Goal: Task Accomplishment & Management: Use online tool/utility

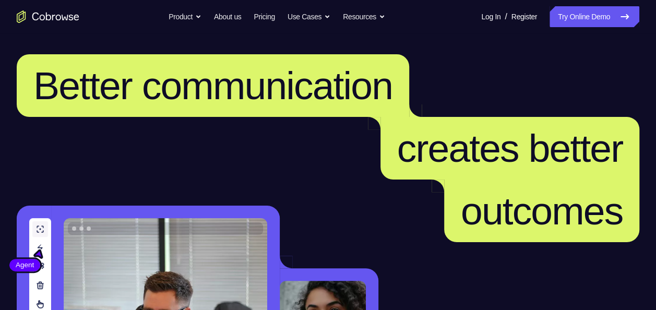
click at [589, 17] on link "Try Online Demo" at bounding box center [594, 16] width 90 height 21
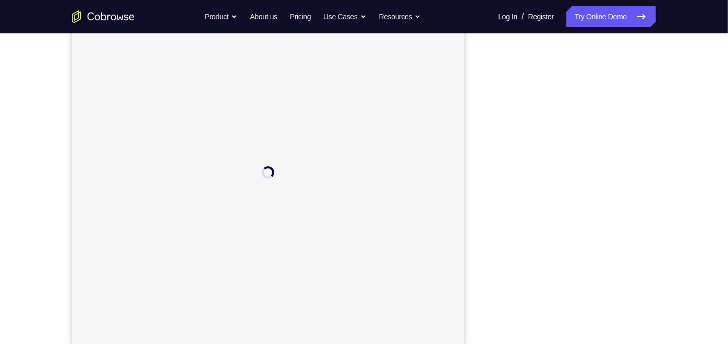
scroll to position [138, 0]
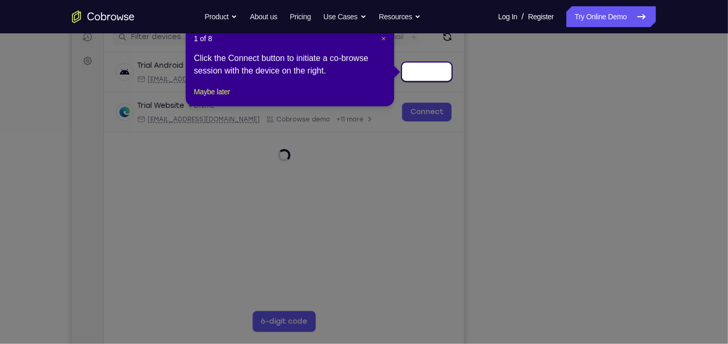
click at [384, 39] on span "×" at bounding box center [384, 38] width 4 height 8
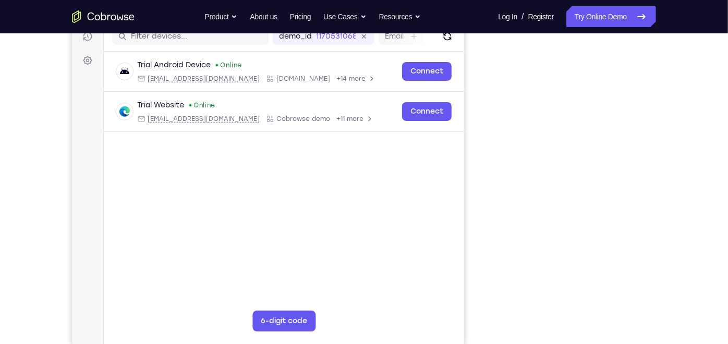
scroll to position [140, 0]
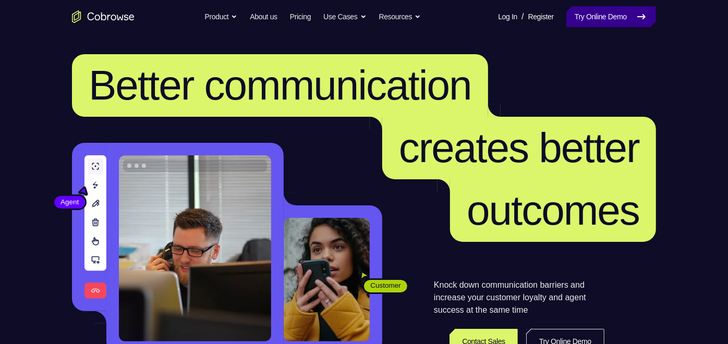
click at [614, 8] on link "Try Online Demo" at bounding box center [611, 16] width 90 height 21
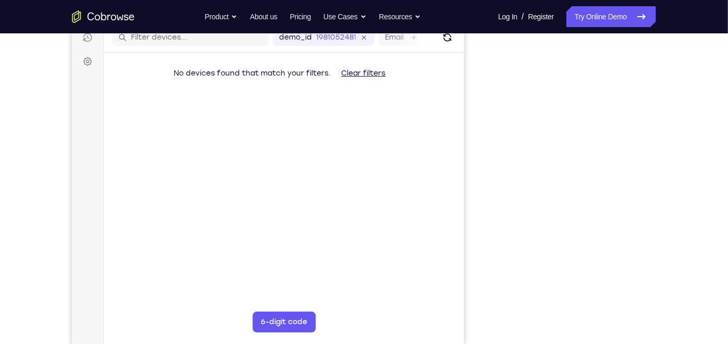
scroll to position [138, 0]
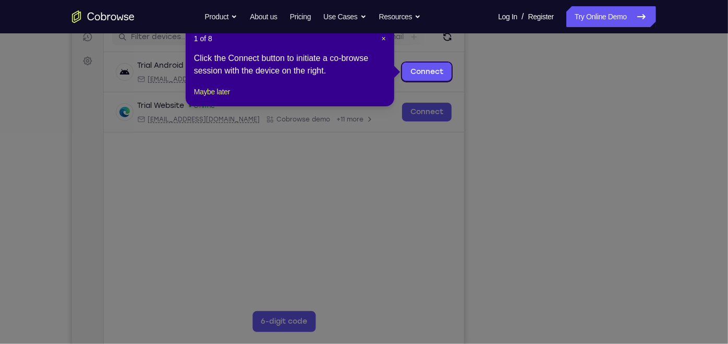
click at [572, 325] on icon at bounding box center [368, 172] width 737 height 344
click at [383, 39] on span "×" at bounding box center [384, 38] width 4 height 8
